Goal: Navigation & Orientation: Find specific page/section

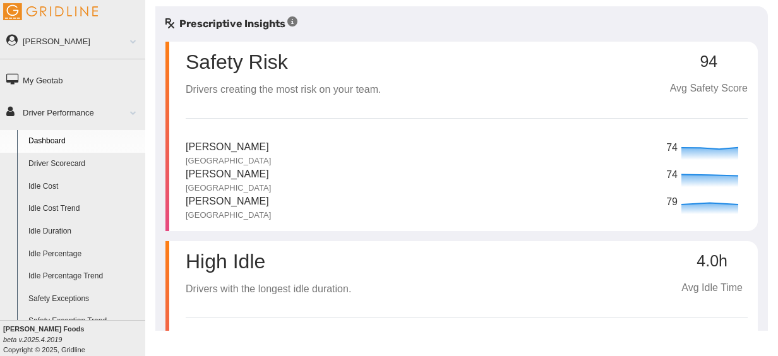
click at [58, 138] on link "Dashboard" at bounding box center [84, 141] width 122 height 23
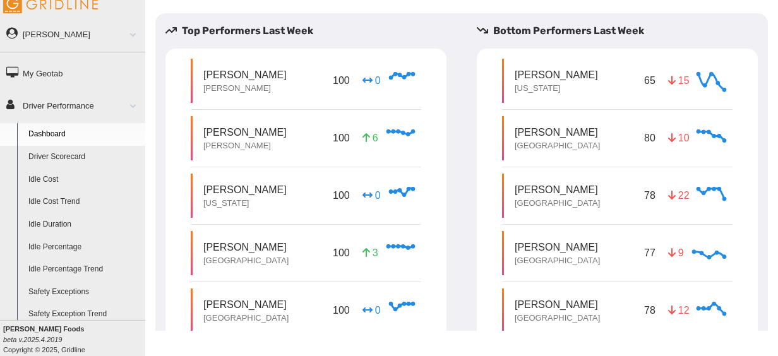
scroll to position [3, 0]
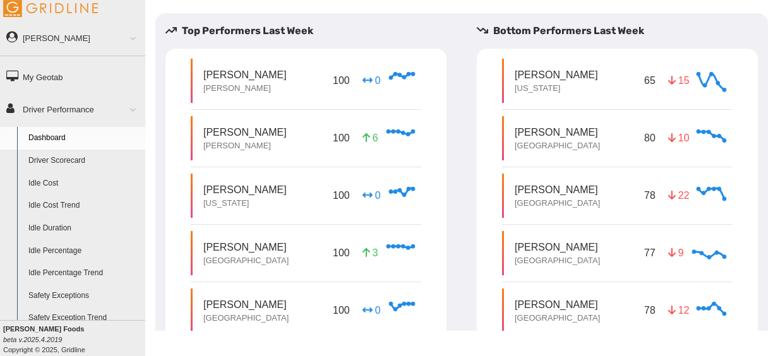
click at [71, 156] on link "Driver Scorecard" at bounding box center [84, 161] width 122 height 23
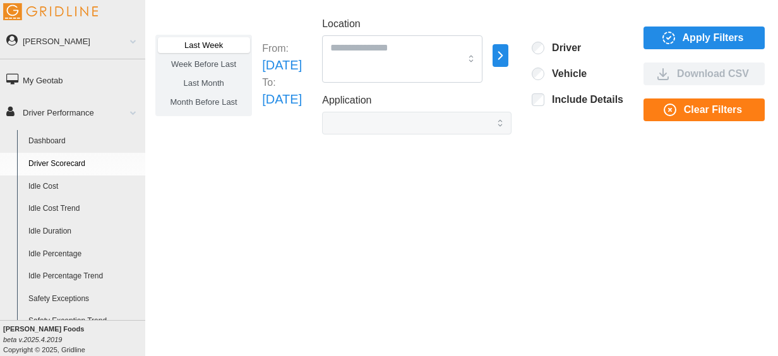
click at [57, 141] on link "Dashboard" at bounding box center [84, 141] width 122 height 23
